Goal: Task Accomplishment & Management: Manage account settings

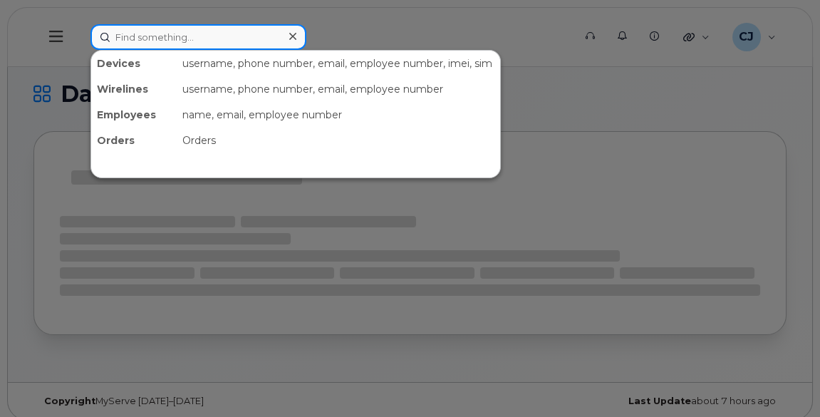
click at [255, 39] on input at bounding box center [198, 37] width 216 height 26
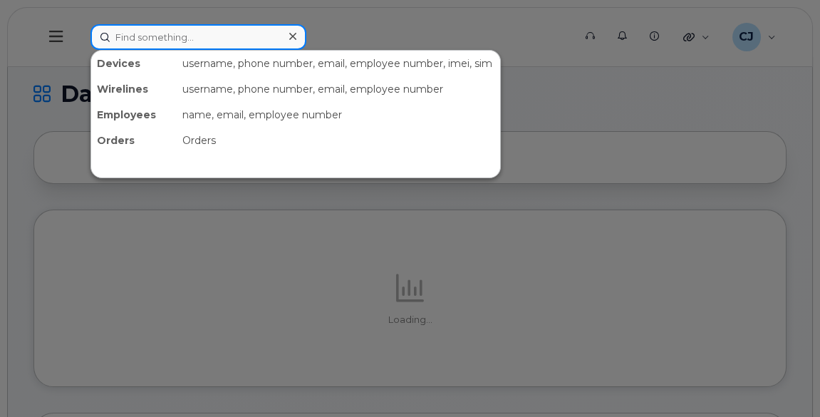
paste input "Villeneuve"
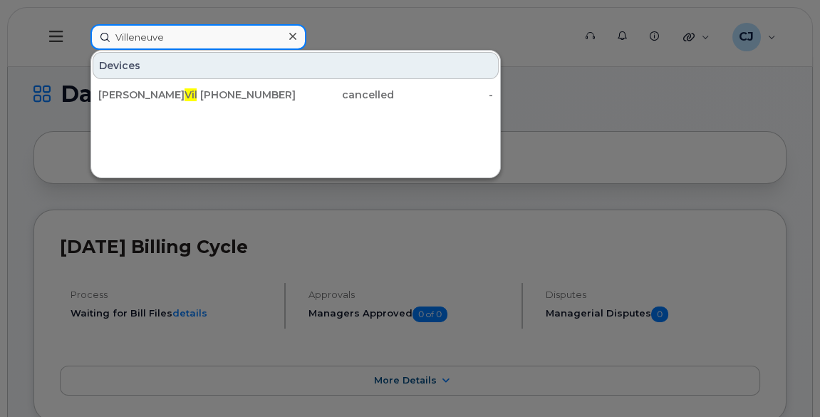
paste input "France Champagn"
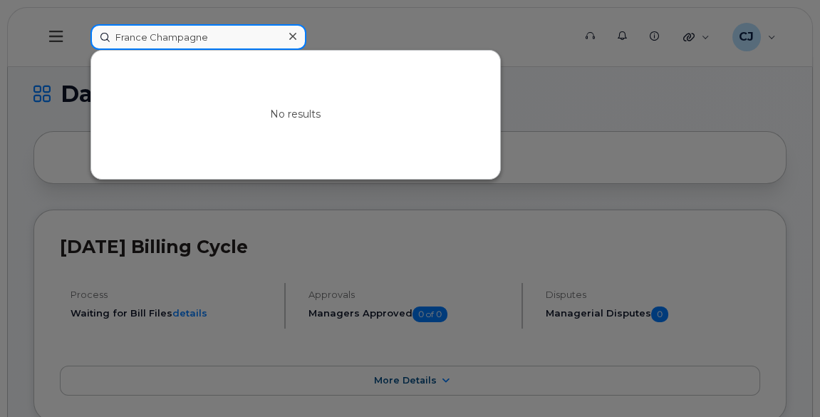
paste input "Savard"
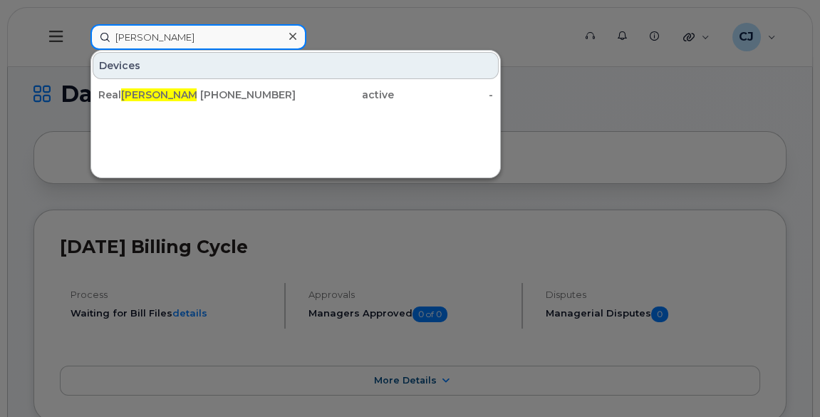
paste input "Gravel"
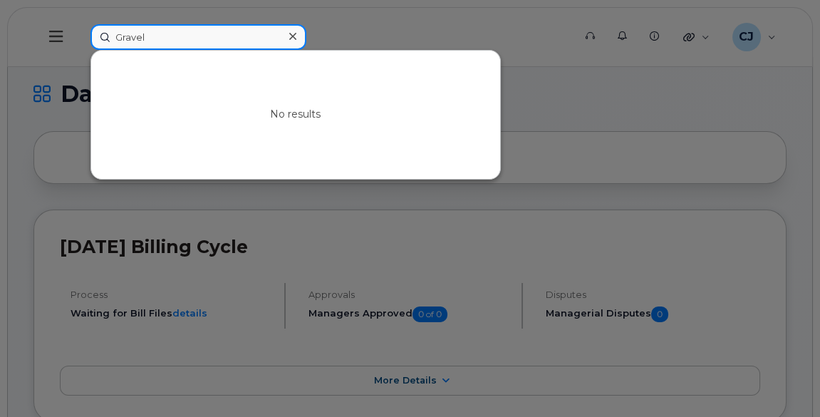
type input "Gravel"
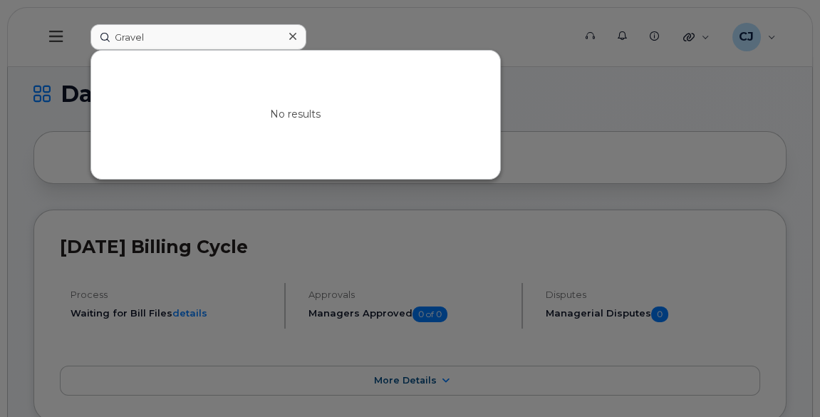
click at [545, 96] on div at bounding box center [410, 208] width 820 height 417
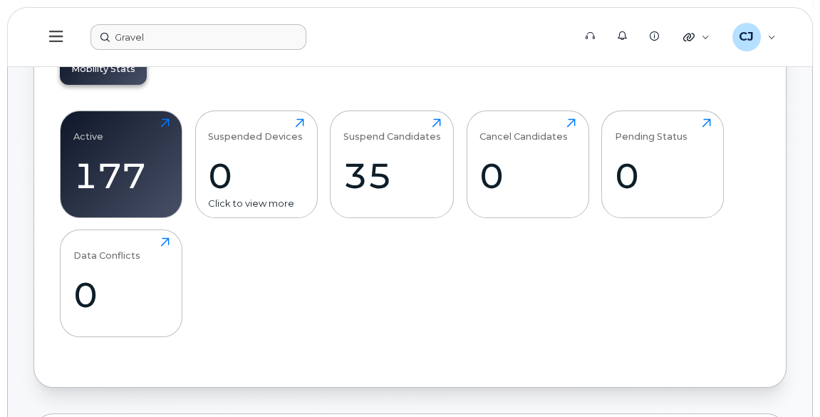
scroll to position [420, 0]
click at [133, 170] on div "177" at bounding box center [121, 176] width 96 height 42
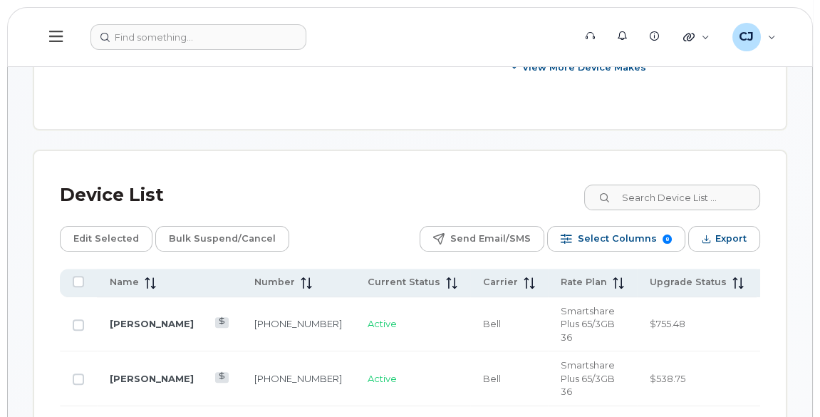
scroll to position [861, 0]
click at [642, 229] on span "Select Columns" at bounding box center [617, 239] width 79 height 21
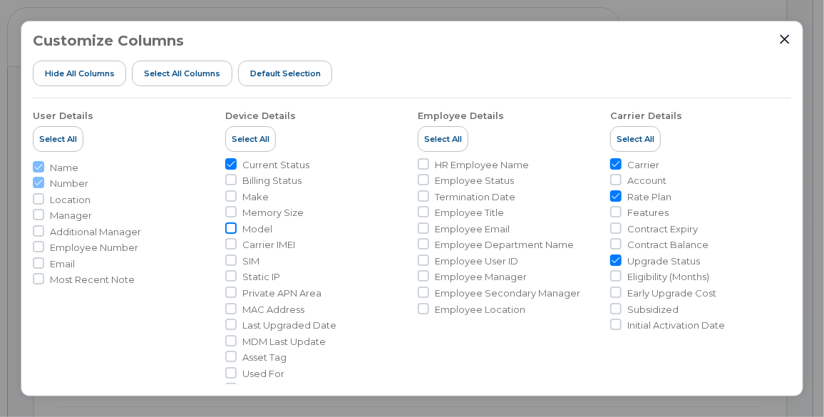
click at [234, 230] on input "Model" at bounding box center [230, 227] width 11 height 11
checkbox input "true"
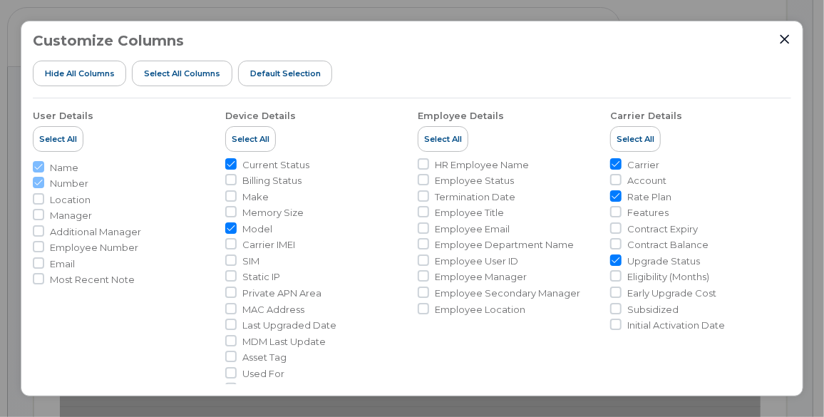
click at [229, 160] on input "Current Status" at bounding box center [230, 163] width 11 height 11
checkbox input "false"
click at [786, 40] on icon "Close" at bounding box center [784, 39] width 9 height 9
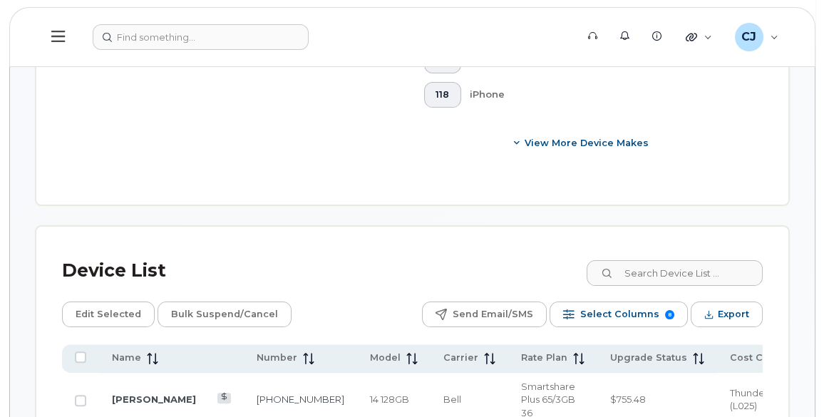
scroll to position [790, 0]
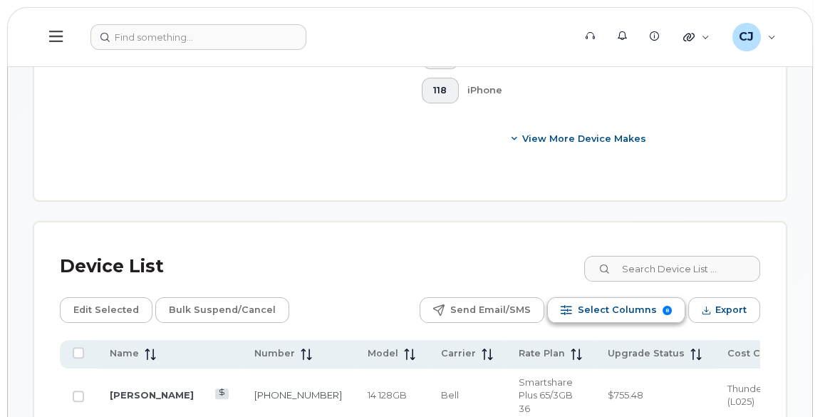
click at [603, 299] on span "Select Columns" at bounding box center [617, 309] width 79 height 21
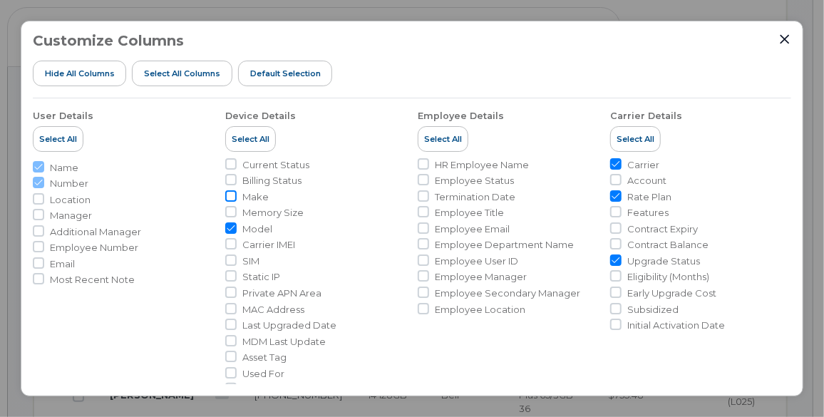
click at [229, 195] on input "Make" at bounding box center [230, 195] width 11 height 11
checkbox input "true"
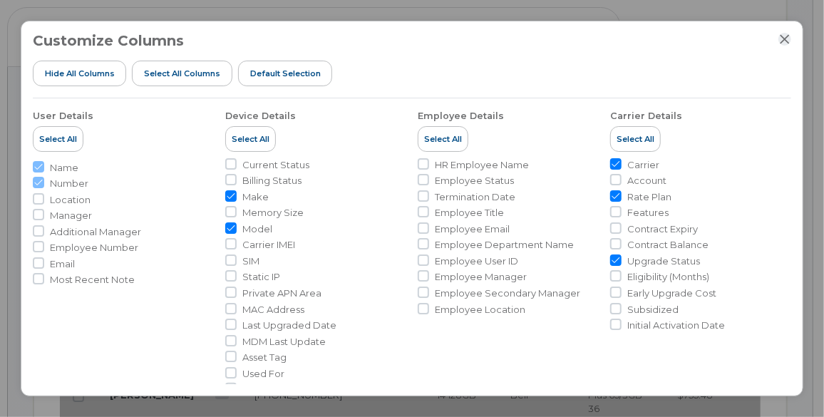
click at [787, 39] on icon "Close" at bounding box center [784, 38] width 11 height 11
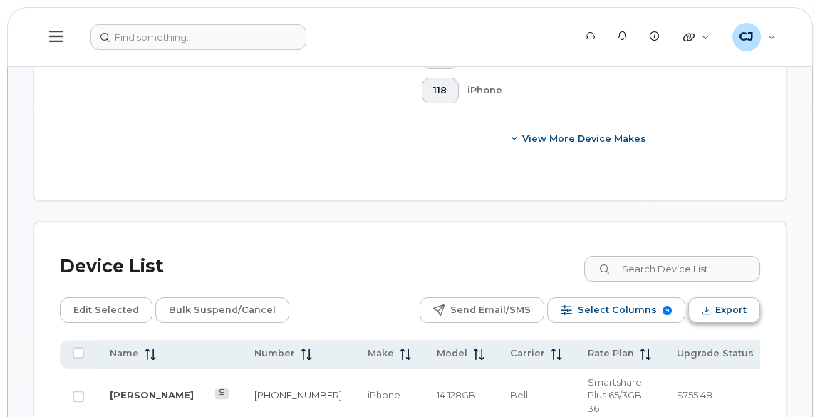
click at [721, 299] on span "Export" at bounding box center [730, 309] width 31 height 21
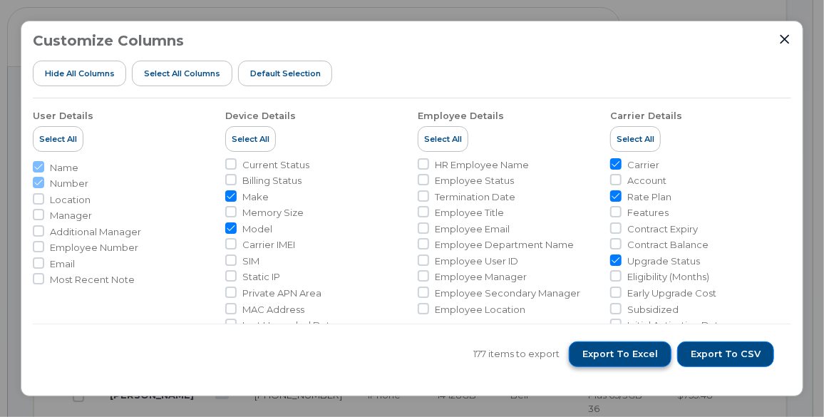
click at [638, 359] on span "Export to Excel" at bounding box center [620, 354] width 76 height 13
click at [626, 355] on span "Export to Excel" at bounding box center [620, 354] width 76 height 13
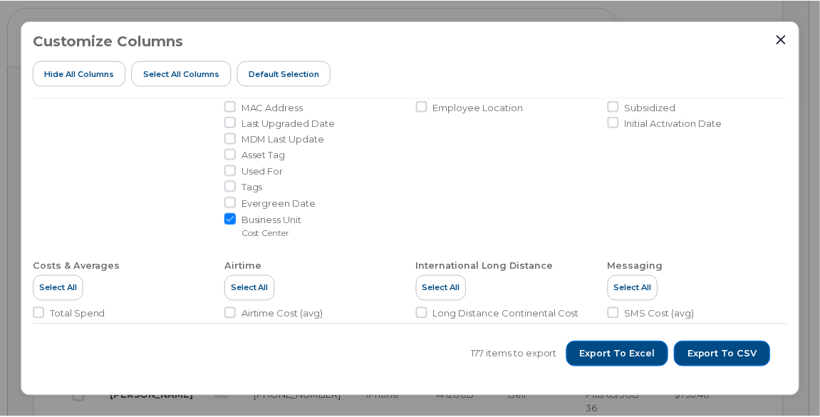
scroll to position [206, 0]
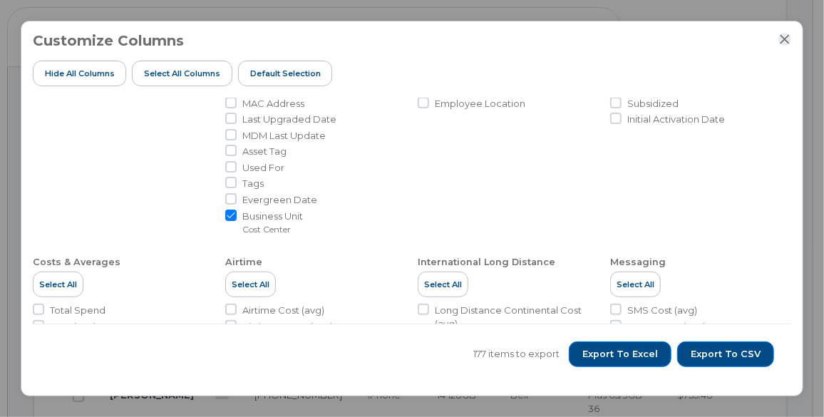
click at [787, 37] on icon "Close" at bounding box center [784, 39] width 9 height 9
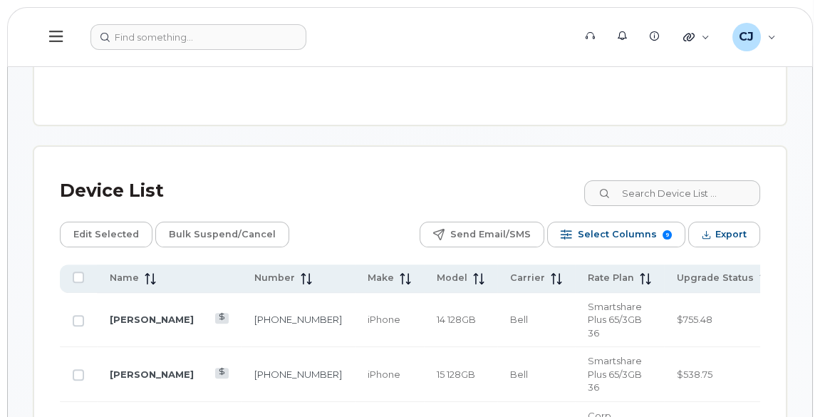
scroll to position [871, 0]
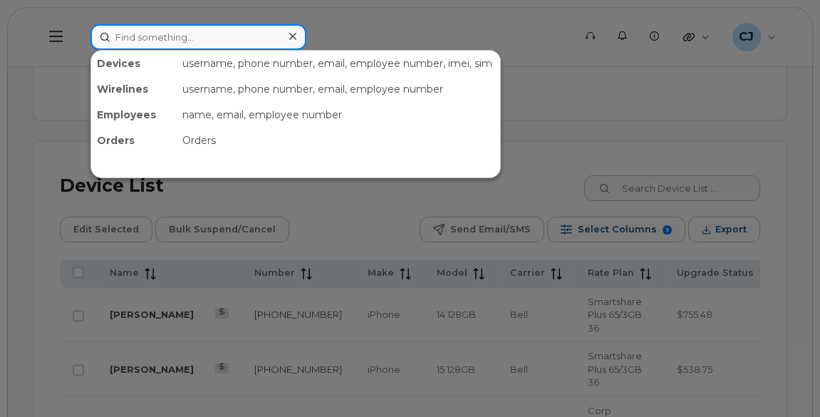
click at [185, 37] on input at bounding box center [198, 37] width 216 height 26
paste input "[PERSON_NAME]"
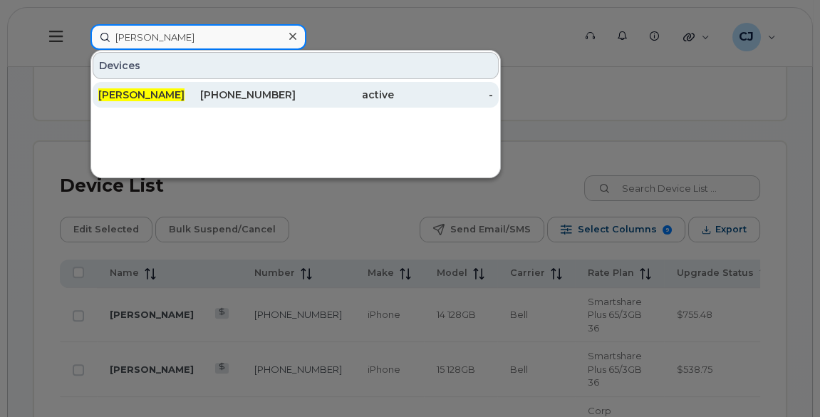
type input "[PERSON_NAME]"
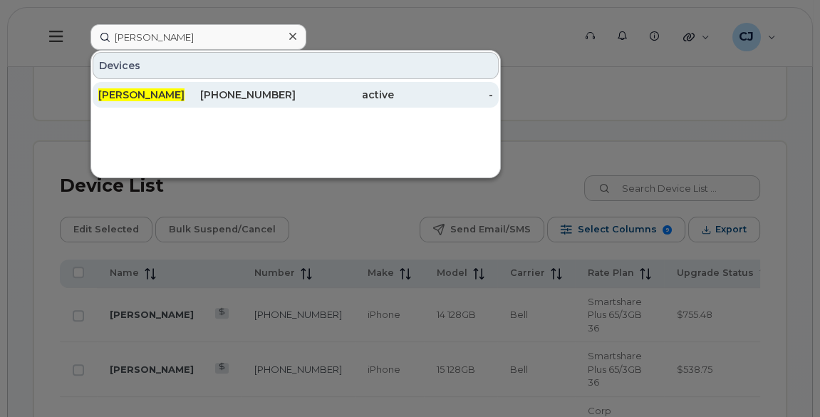
click at [154, 96] on span "[PERSON_NAME]" at bounding box center [141, 94] width 86 height 13
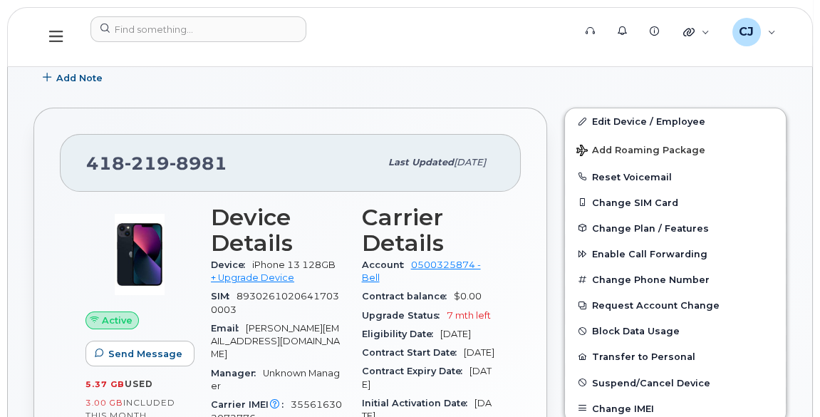
scroll to position [226, 0]
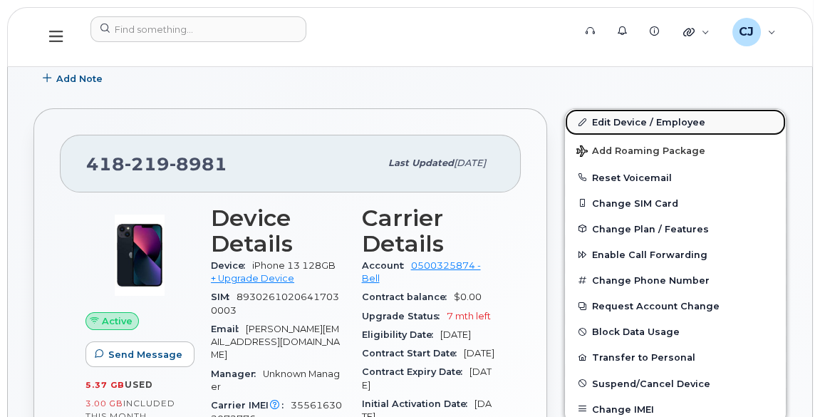
click at [611, 116] on link "Edit Device / Employee" at bounding box center [675, 122] width 221 height 26
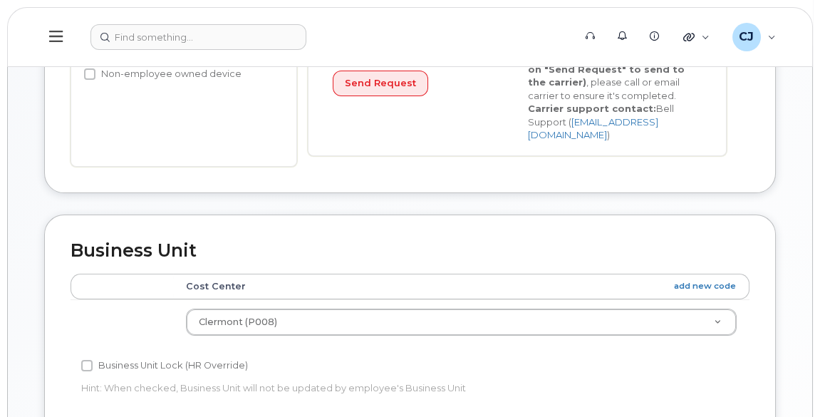
scroll to position [408, 0]
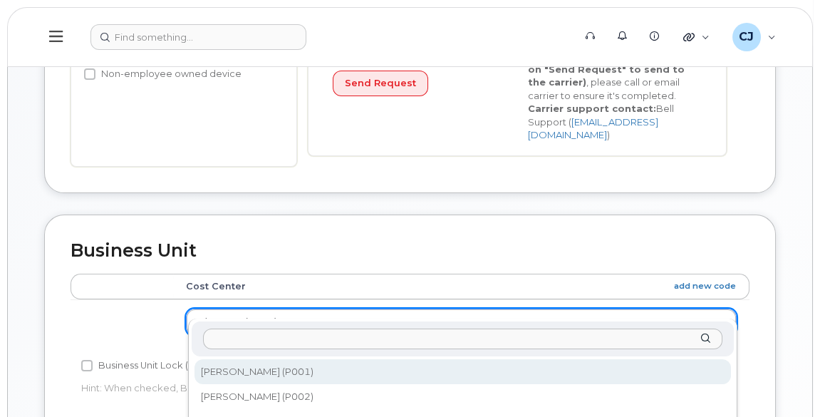
select select "2018094"
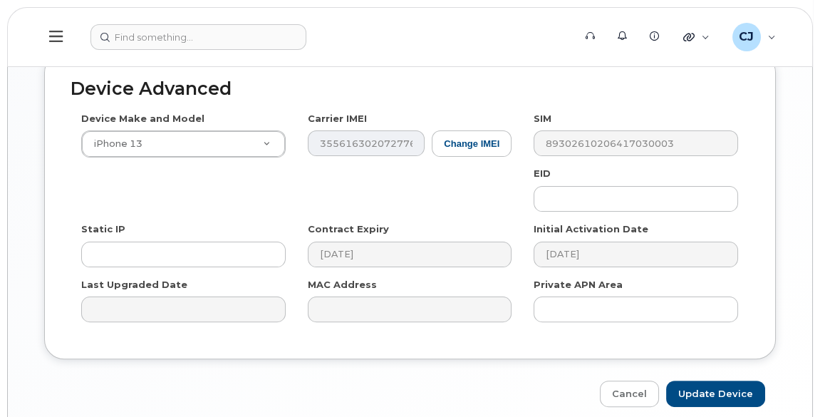
scroll to position [819, 0]
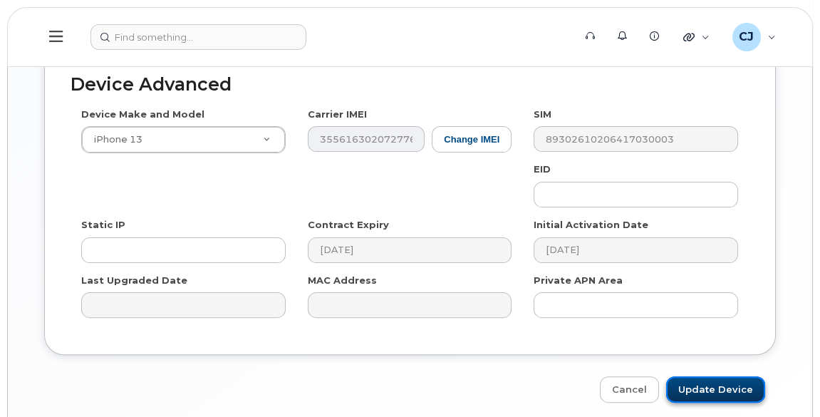
click at [682, 376] on input "Update Device" at bounding box center [715, 389] width 99 height 26
type input "Saving..."
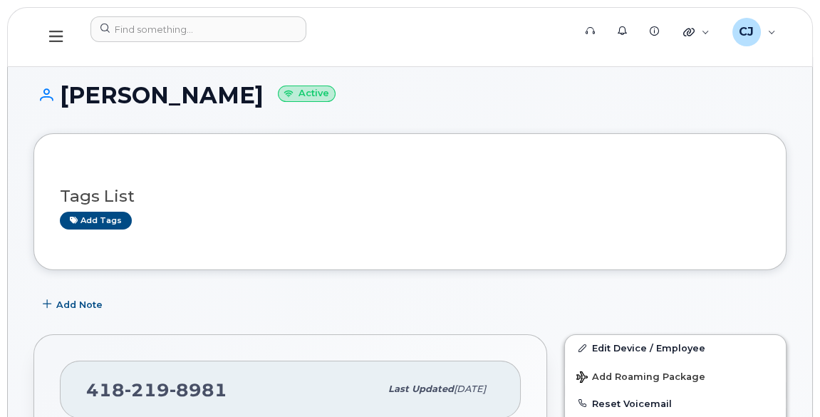
click at [492, 103] on h1 "Stephane Gadbois Active" at bounding box center [409, 95] width 753 height 25
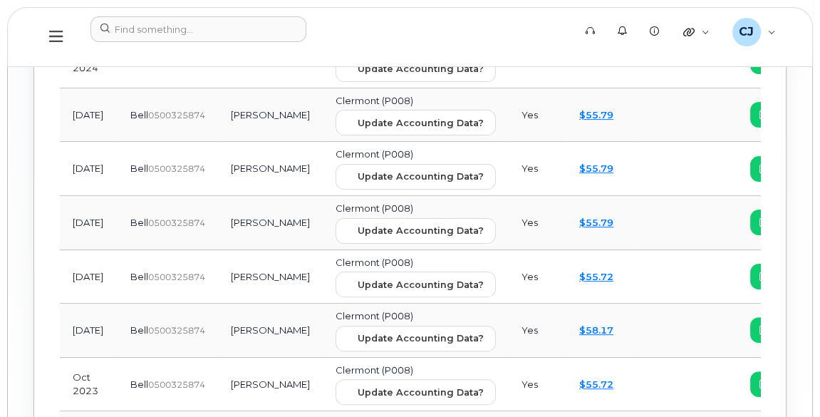
scroll to position [2445, 0]
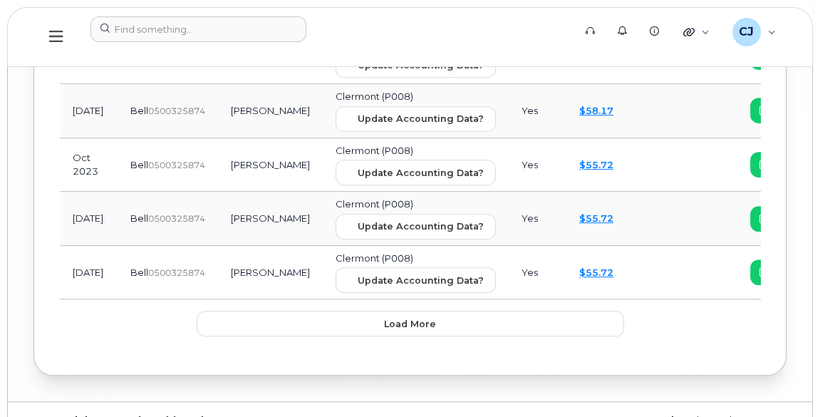
click at [509, 246] on td "Yes" at bounding box center [538, 273] width 58 height 54
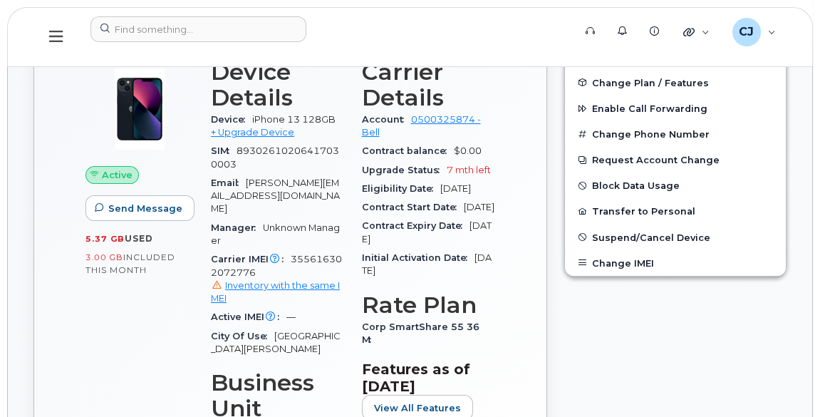
scroll to position [371, 0]
